Goal: Check status

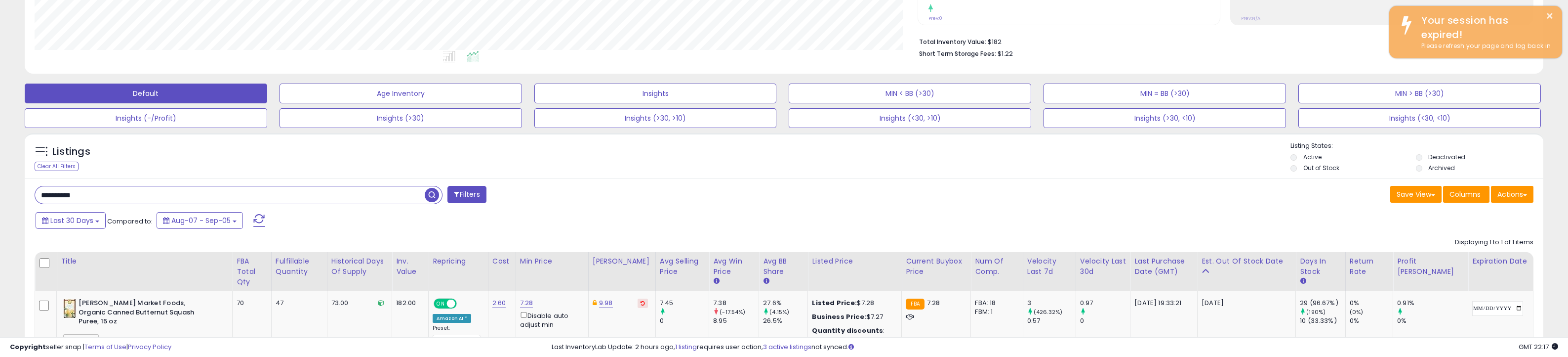
scroll to position [202, 882]
